Goal: Task Accomplishment & Management: Manage account settings

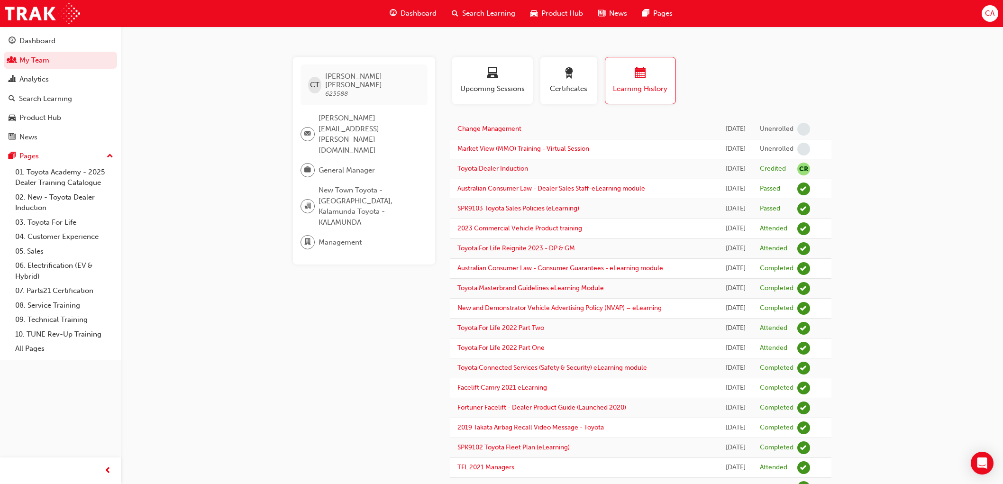
click at [100, 59] on link "My Team" at bounding box center [60, 61] width 113 height 18
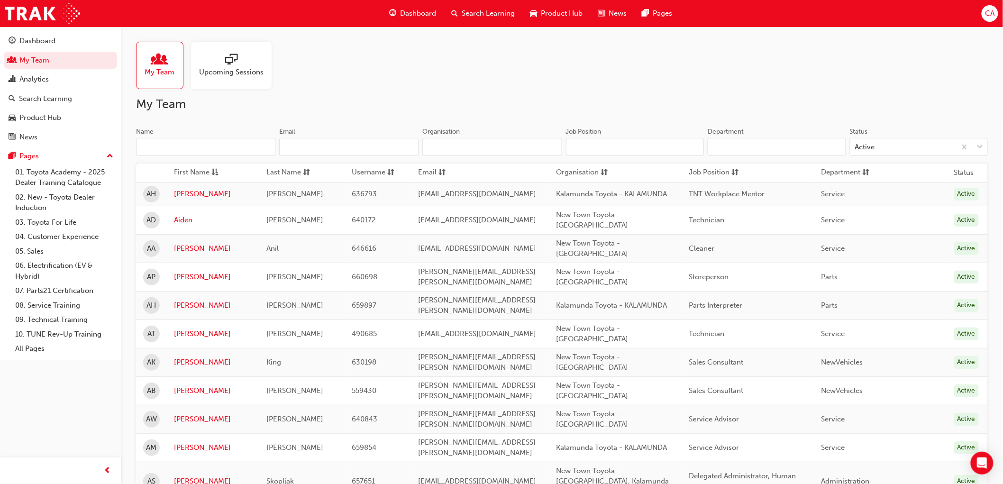
click at [186, 145] on input "Name" at bounding box center [205, 147] width 139 height 18
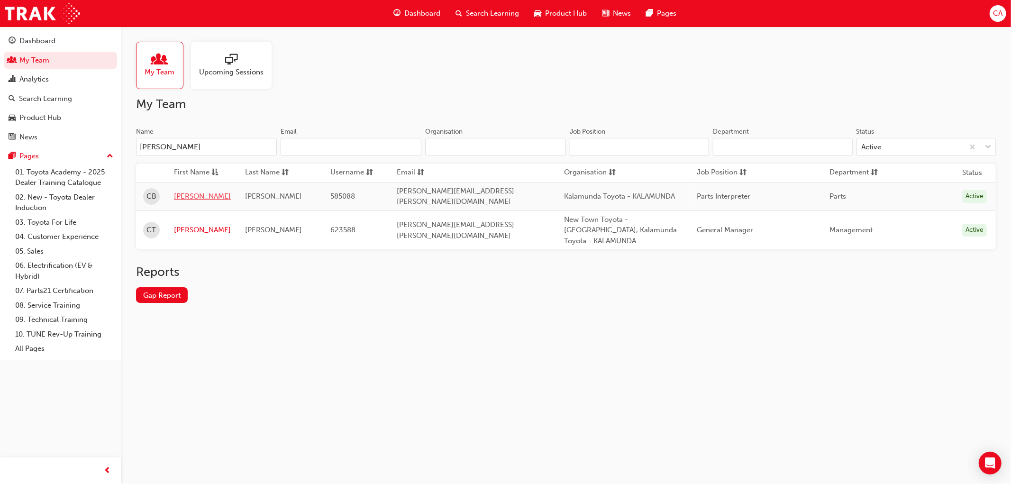
type input "[PERSON_NAME]"
click at [186, 191] on link "[PERSON_NAME]" at bounding box center [202, 196] width 57 height 11
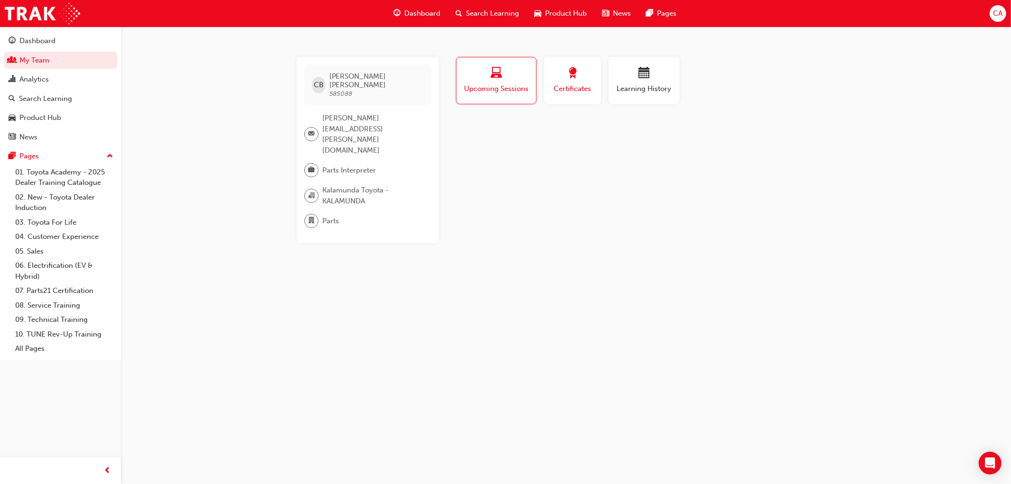
click at [582, 77] on div "button" at bounding box center [572, 74] width 43 height 15
click at [615, 76] on button "Learning History" at bounding box center [644, 80] width 71 height 47
